Goal: Task Accomplishment & Management: Manage account settings

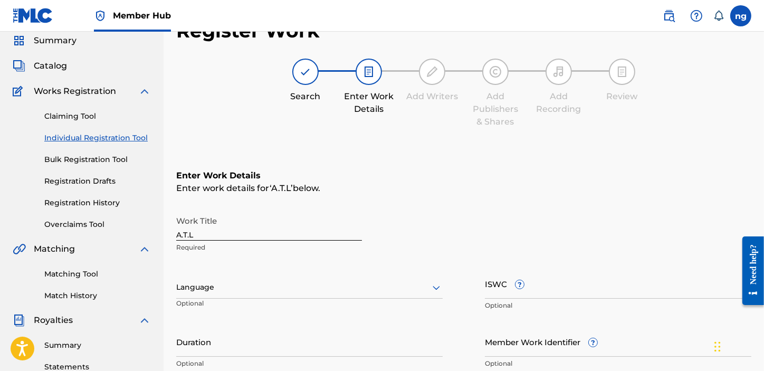
scroll to position [134, 0]
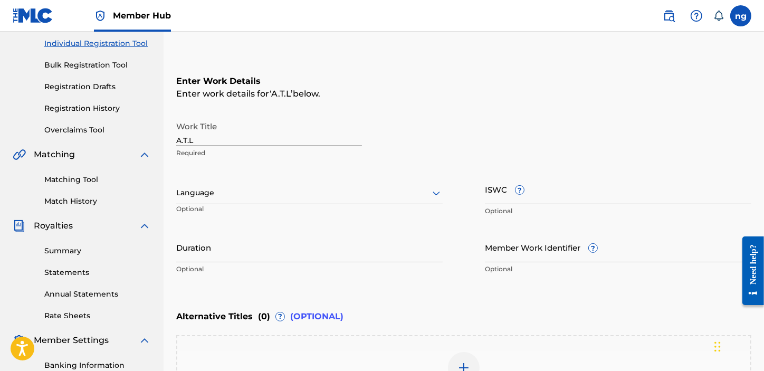
click at [498, 130] on div "Work Title A.T.L Required" at bounding box center [463, 140] width 575 height 48
click at [734, 12] on label at bounding box center [741, 15] width 21 height 21
click at [741, 16] on input "ng nathi jr gumede [EMAIL_ADDRESS][DOMAIN_NAME] Notification Preferences Profil…" at bounding box center [741, 16] width 0 height 0
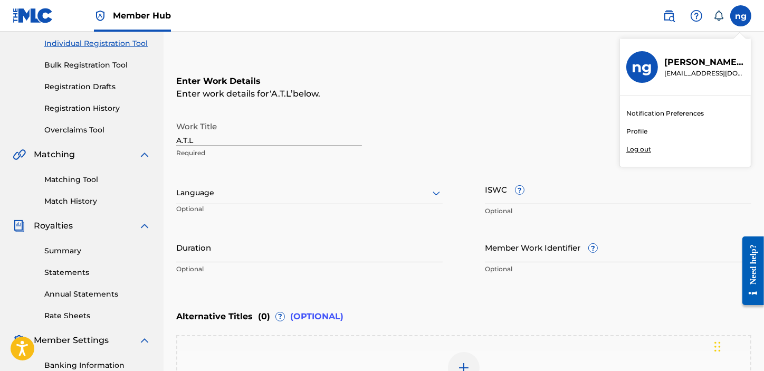
click at [640, 152] on p "Log out" at bounding box center [639, 150] width 25 height 10
click at [741, 16] on input "ng nathi jr gumede [EMAIL_ADDRESS][DOMAIN_NAME] Notification Preferences Profil…" at bounding box center [741, 16] width 0 height 0
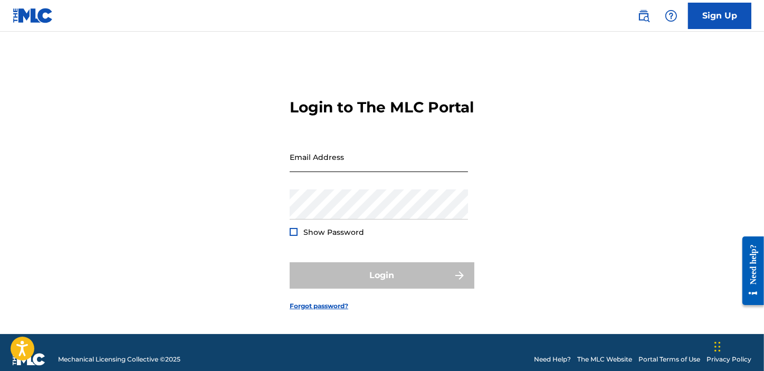
click at [369, 169] on input "Email Address" at bounding box center [379, 157] width 178 height 30
click at [375, 172] on input "Email Address" at bounding box center [379, 157] width 178 height 30
type input "B"
type input "[EMAIL_ADDRESS][DOMAIN_NAME]"
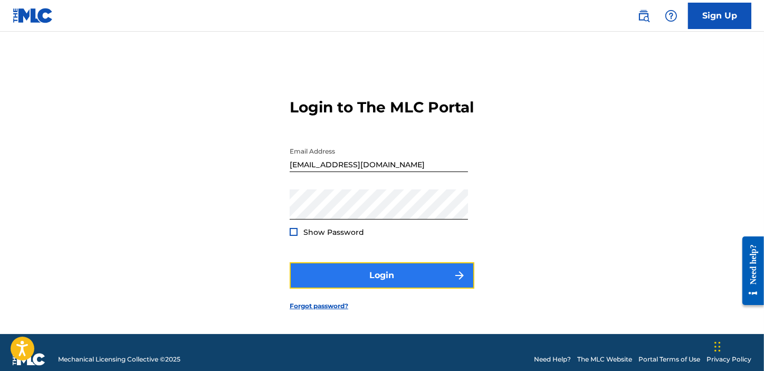
click at [392, 289] on button "Login" at bounding box center [382, 275] width 185 height 26
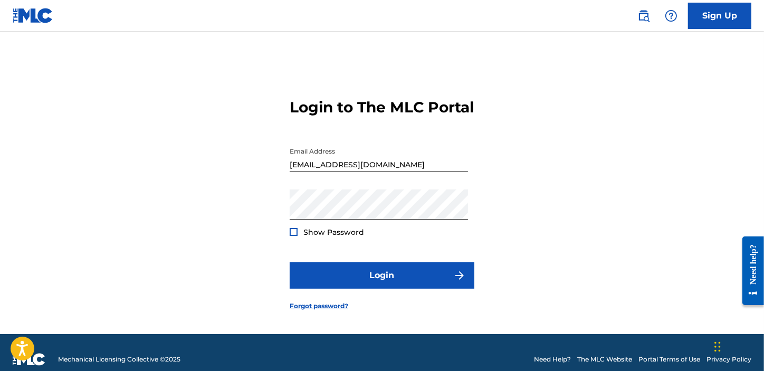
click at [289, 242] on div "Login to The MLC Portal Email Address [EMAIL_ADDRESS][DOMAIN_NAME] Password Sho…" at bounding box center [382, 196] width 739 height 276
click at [296, 236] on div at bounding box center [294, 232] width 8 height 8
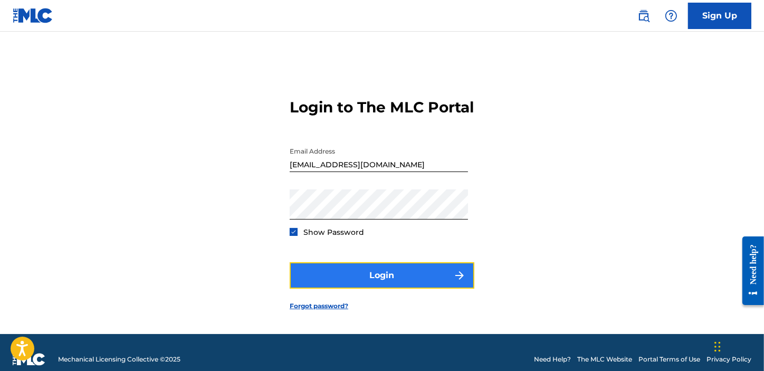
click at [363, 285] on button "Login" at bounding box center [382, 275] width 185 height 26
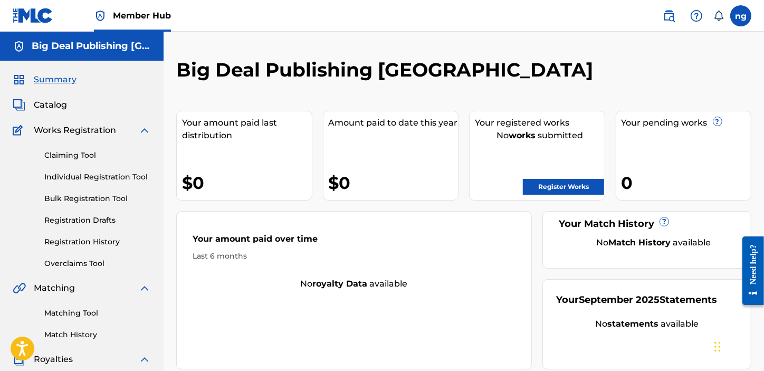
click at [87, 42] on h5 "Big Deal Publishing [GEOGRAPHIC_DATA]" at bounding box center [91, 46] width 119 height 12
click at [19, 48] on img at bounding box center [19, 46] width 13 height 13
click at [735, 15] on label at bounding box center [741, 15] width 21 height 21
click at [741, 16] on input "ng nathi jr gumede [EMAIL_ADDRESS][DOMAIN_NAME] Notification Preferences Profil…" at bounding box center [741, 16] width 0 height 0
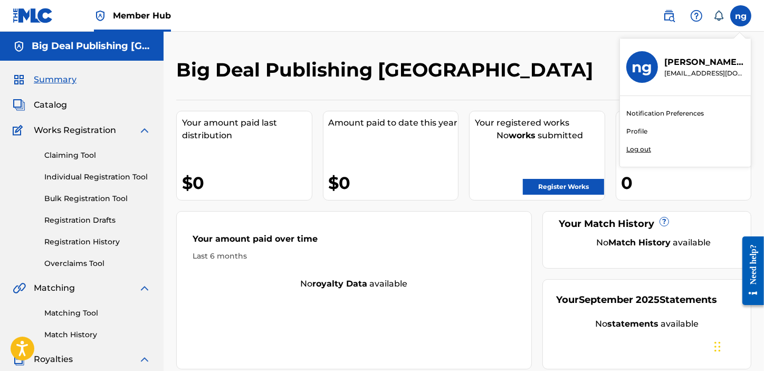
click at [640, 145] on p "Log out" at bounding box center [639, 150] width 25 height 10
click at [741, 16] on input "ng nathi jr gumede [EMAIL_ADDRESS][DOMAIN_NAME] Notification Preferences Profil…" at bounding box center [741, 16] width 0 height 0
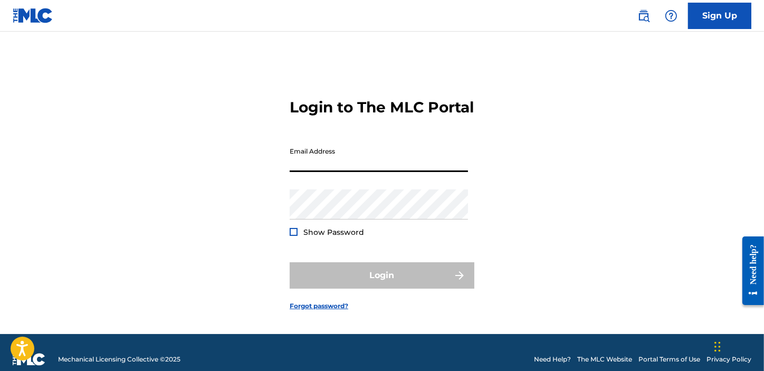
click at [358, 172] on input "Email Address" at bounding box center [379, 157] width 178 height 30
type input "[EMAIL_ADDRESS][DOMAIN_NAME]"
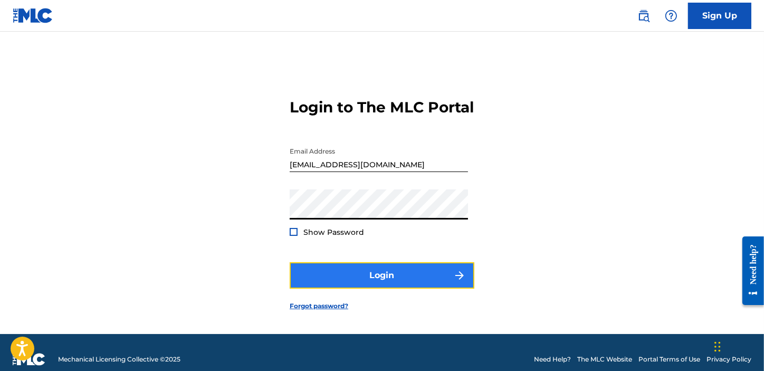
click at [365, 289] on button "Login" at bounding box center [382, 275] width 185 height 26
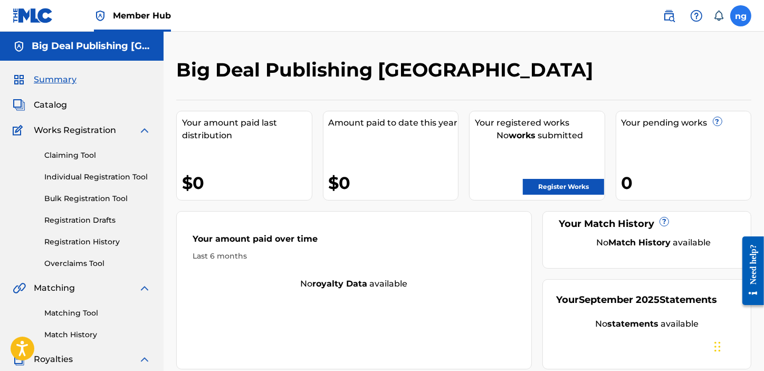
click at [750, 21] on label at bounding box center [741, 15] width 21 height 21
click at [741, 16] on input "ng nathi jr gumede [EMAIL_ADDRESS][DOMAIN_NAME] Notification Preferences Profil…" at bounding box center [741, 16] width 0 height 0
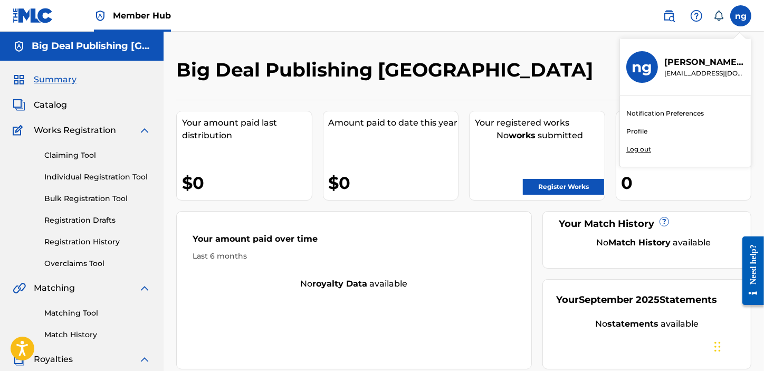
click at [638, 143] on div "Notification Preferences Profile Log out" at bounding box center [685, 131] width 131 height 71
click at [741, 16] on input "ng nathi jr gumede [EMAIL_ADDRESS][DOMAIN_NAME] Notification Preferences Profil…" at bounding box center [741, 16] width 0 height 0
click at [637, 147] on p "Log out" at bounding box center [639, 150] width 25 height 10
click at [741, 16] on input "ng nathi jr gumede [EMAIL_ADDRESS][DOMAIN_NAME] Notification Preferences Profil…" at bounding box center [741, 16] width 0 height 0
